Goal: Book appointment/travel/reservation

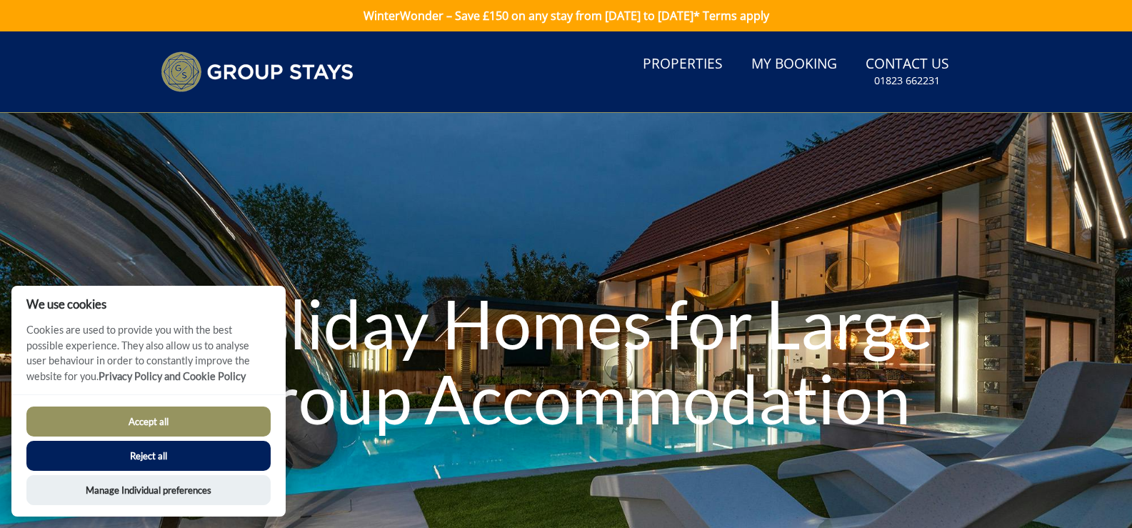
click at [152, 412] on button "Accept all" at bounding box center [148, 421] width 244 height 30
checkbox input "true"
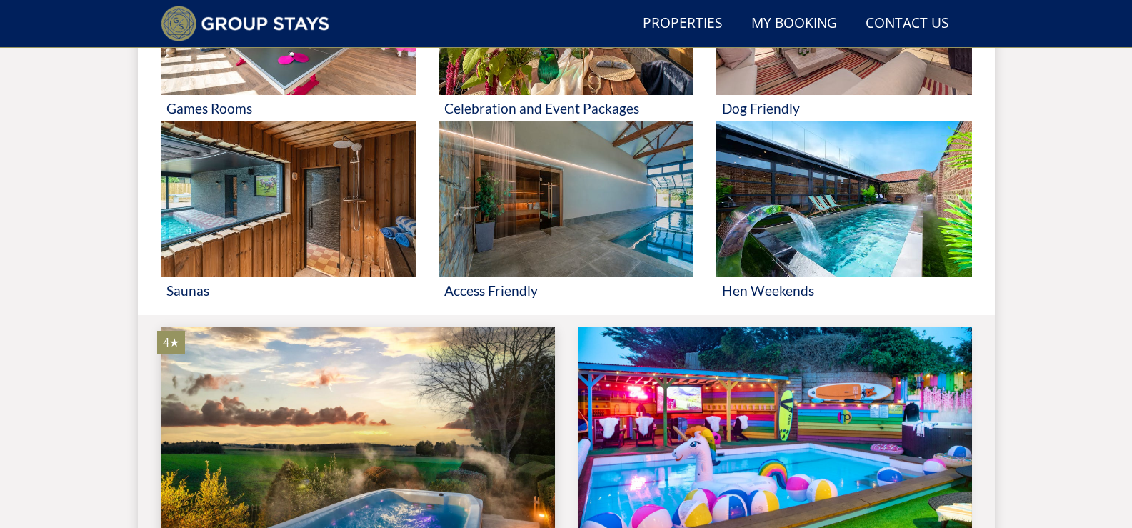
scroll to position [823, 0]
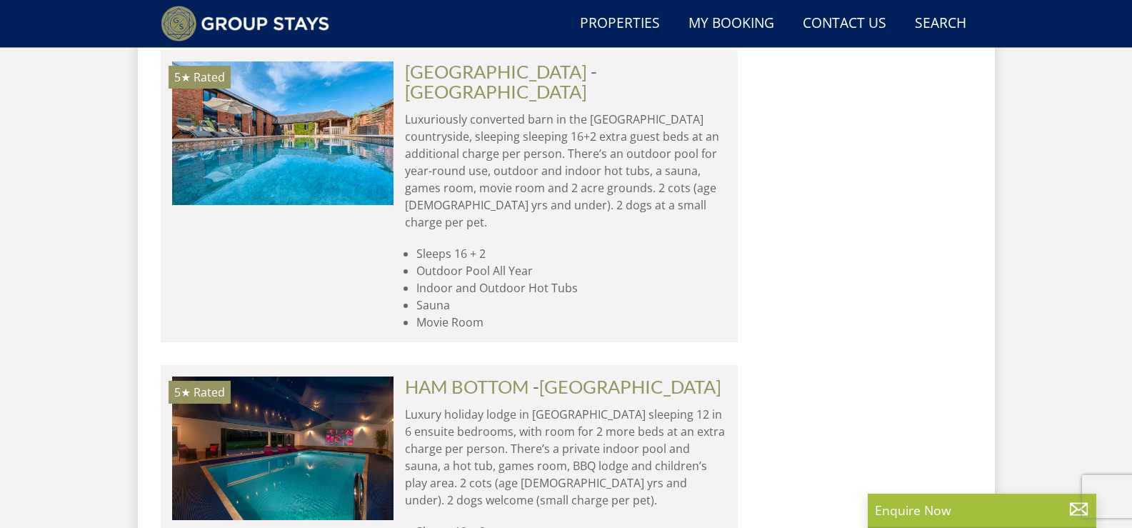
scroll to position [6260, 0]
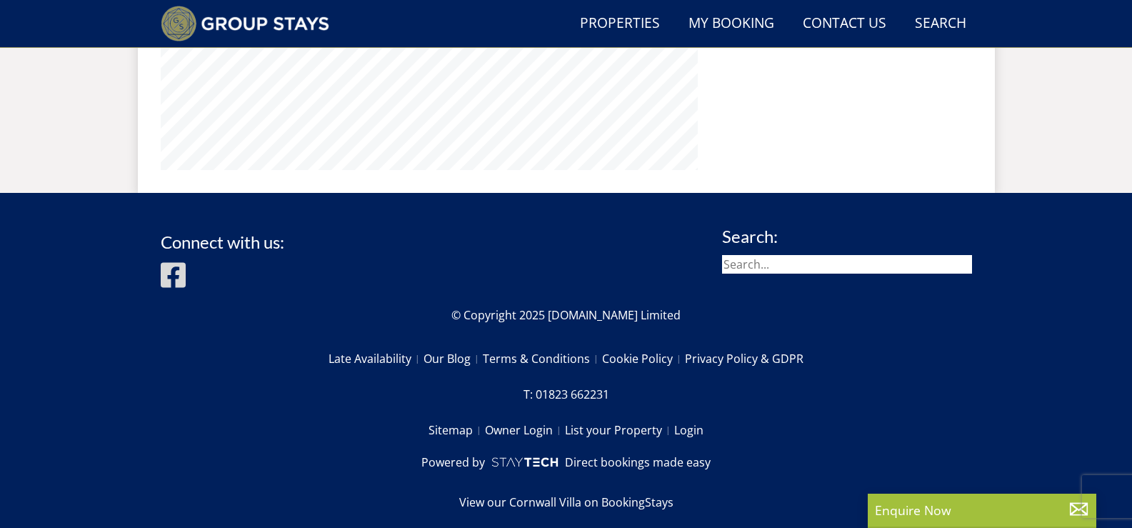
scroll to position [967, 0]
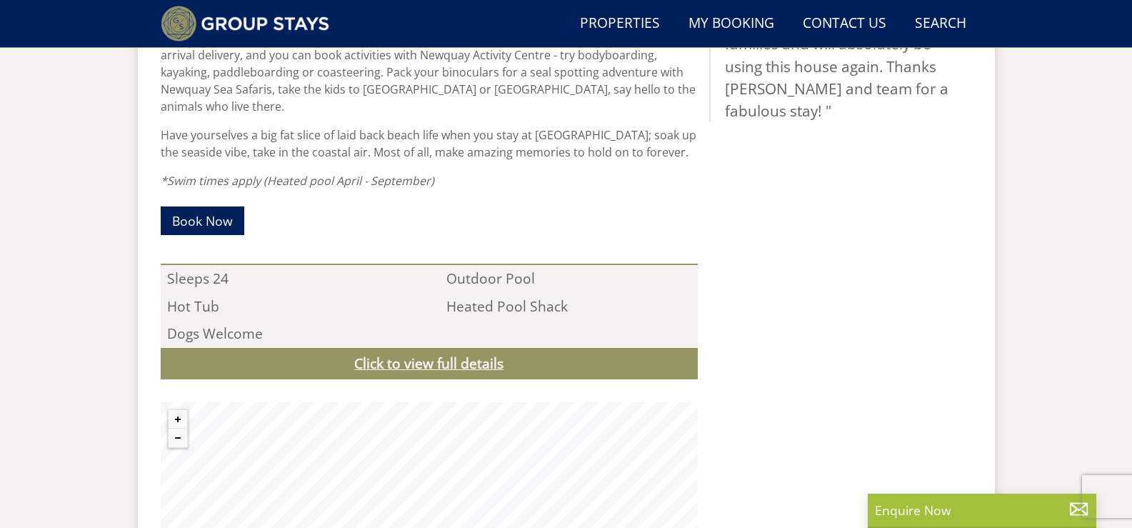
click at [467, 348] on link "Click to view full details" at bounding box center [429, 364] width 537 height 32
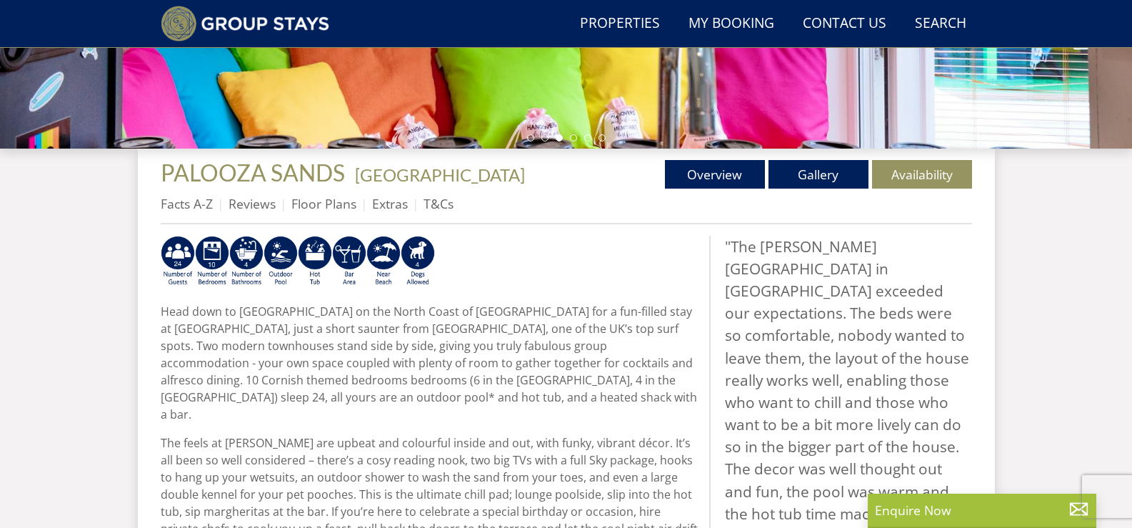
scroll to position [2, 0]
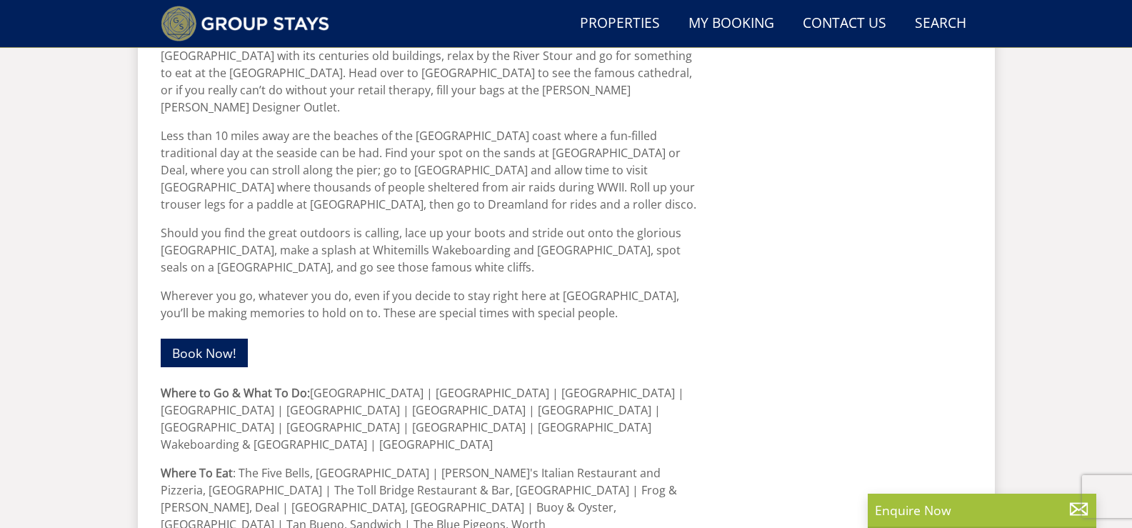
scroll to position [1395, 0]
